Goal: Transaction & Acquisition: Purchase product/service

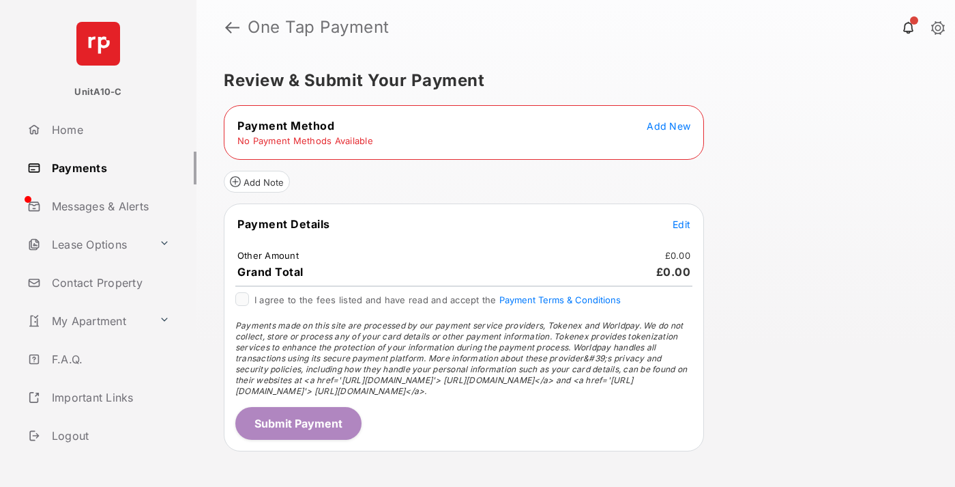
click at [669, 126] on span "Add New" at bounding box center [669, 126] width 44 height 12
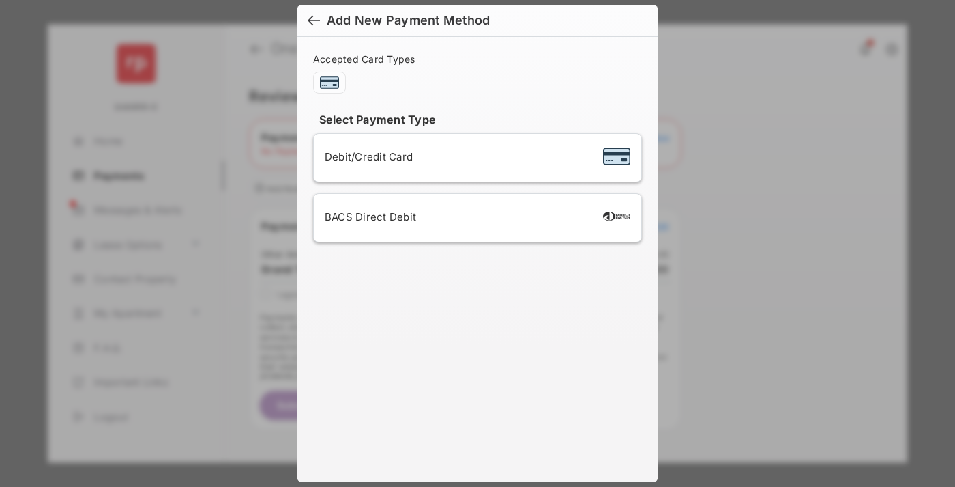
click at [365, 156] on span "Debit/Credit Card" at bounding box center [369, 156] width 88 height 13
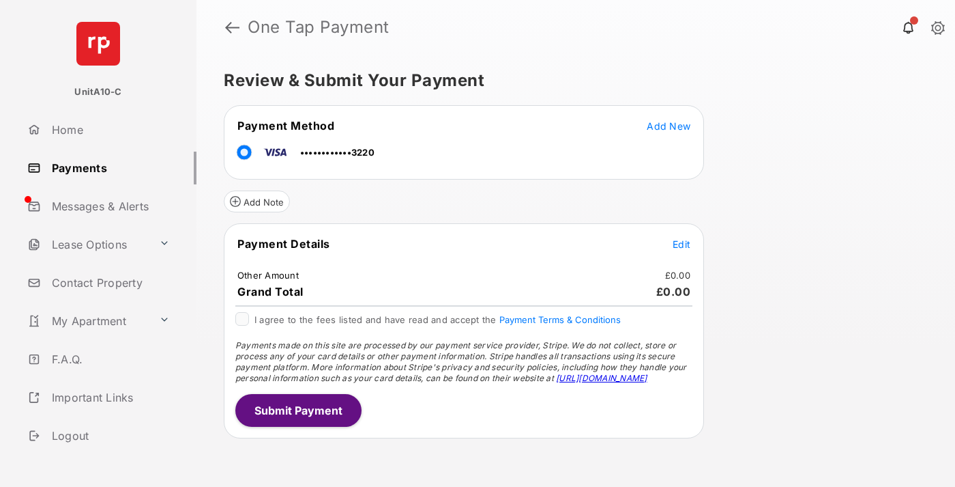
click at [682, 244] on span "Edit" at bounding box center [682, 244] width 18 height 12
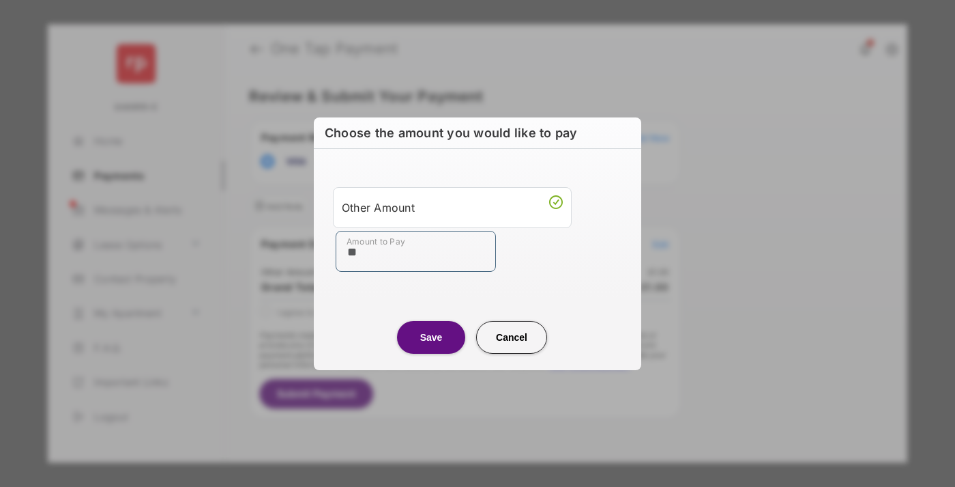
type input "**"
click at [431, 336] on button "Save" at bounding box center [431, 337] width 68 height 33
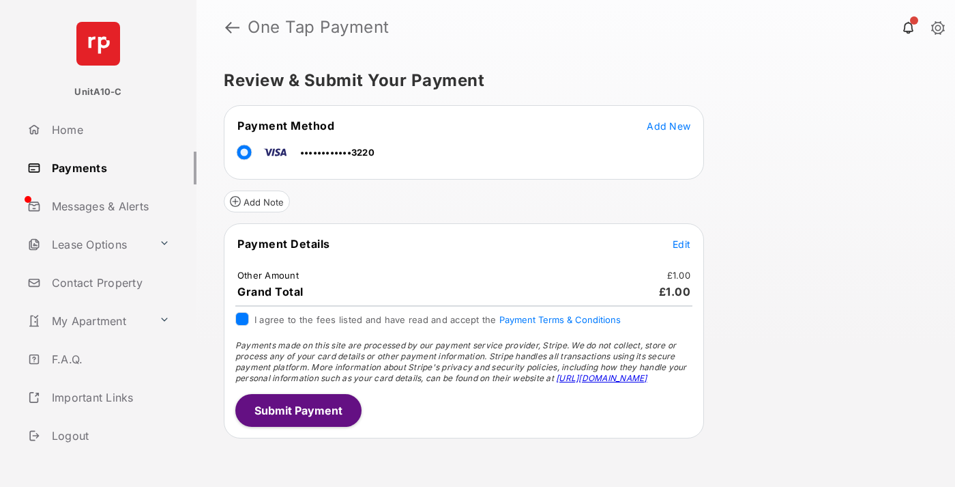
click at [297, 409] on button "Submit Payment" at bounding box center [298, 410] width 126 height 33
